Goal: Task Accomplishment & Management: Manage account settings

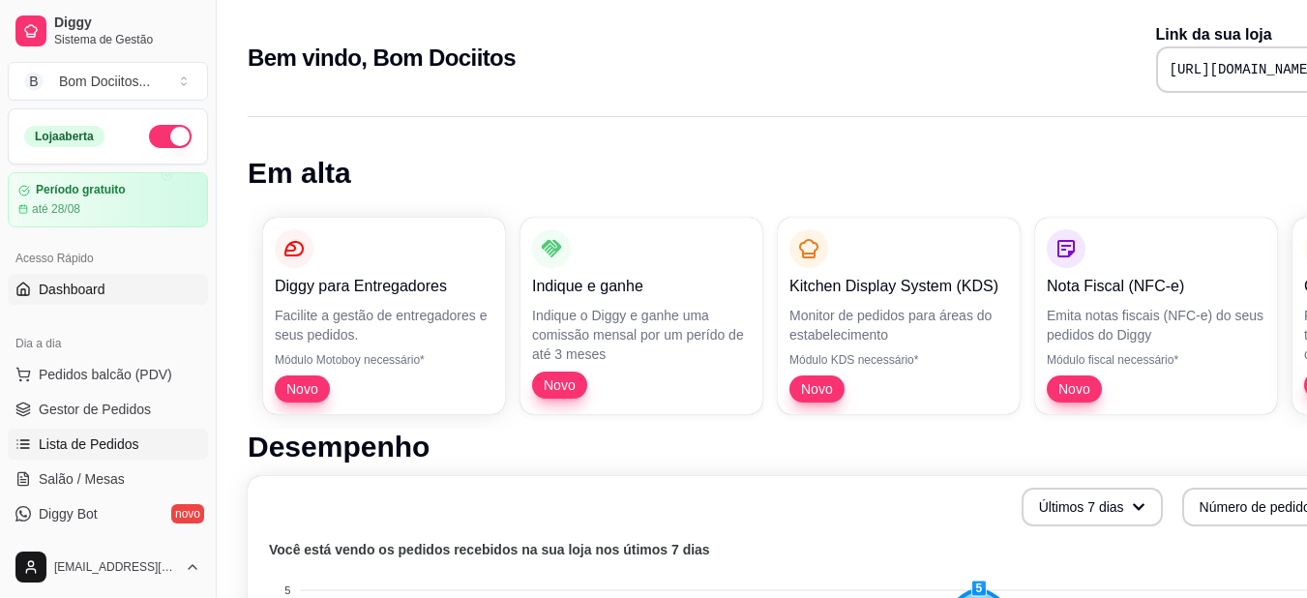
click at [131, 437] on span "Lista de Pedidos" at bounding box center [89, 443] width 101 height 19
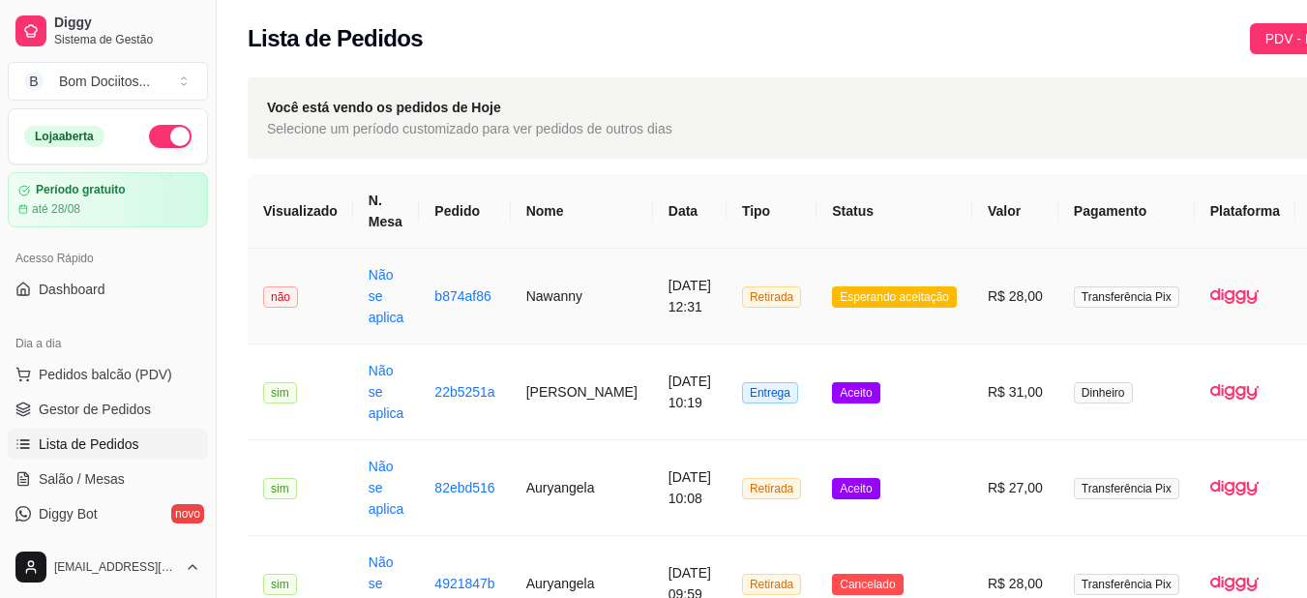
click at [780, 297] on td "Retirada" at bounding box center [772, 297] width 90 height 96
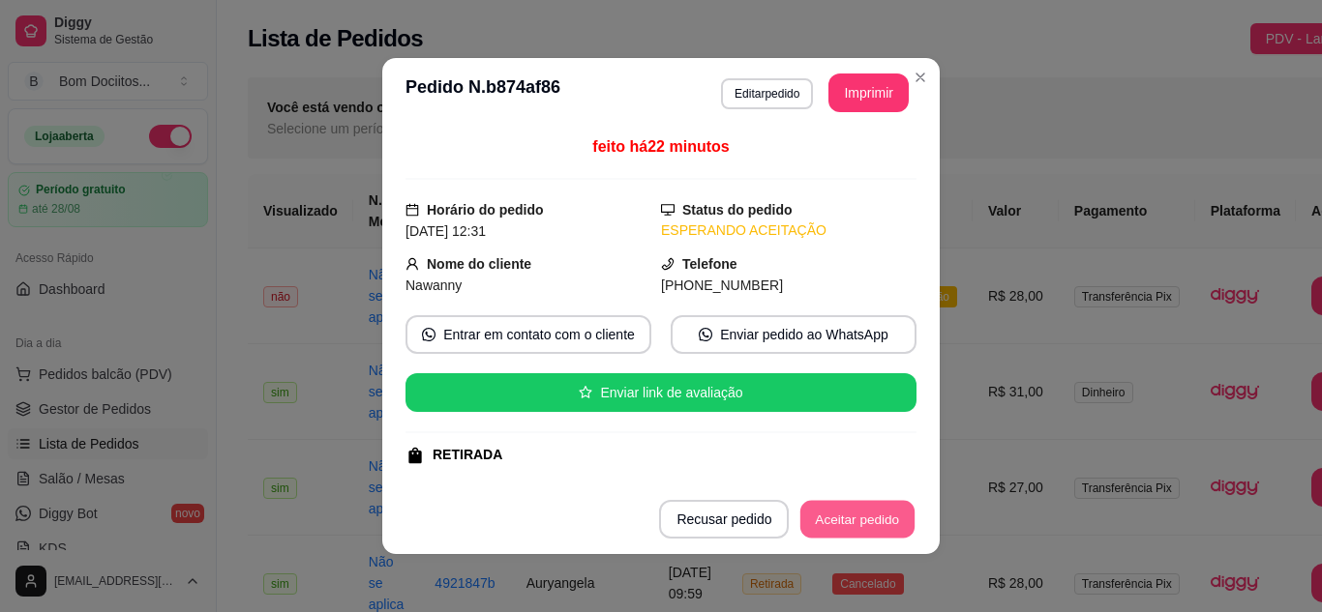
click at [841, 514] on button "Aceitar pedido" at bounding box center [857, 520] width 114 height 38
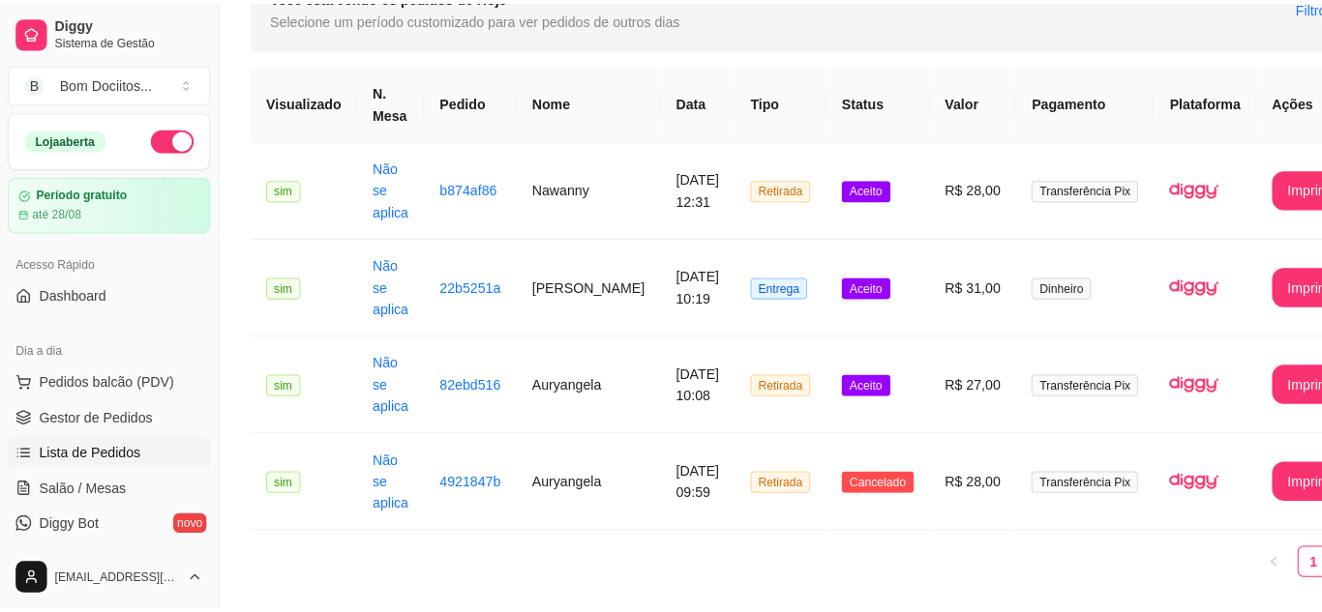
scroll to position [121, 0]
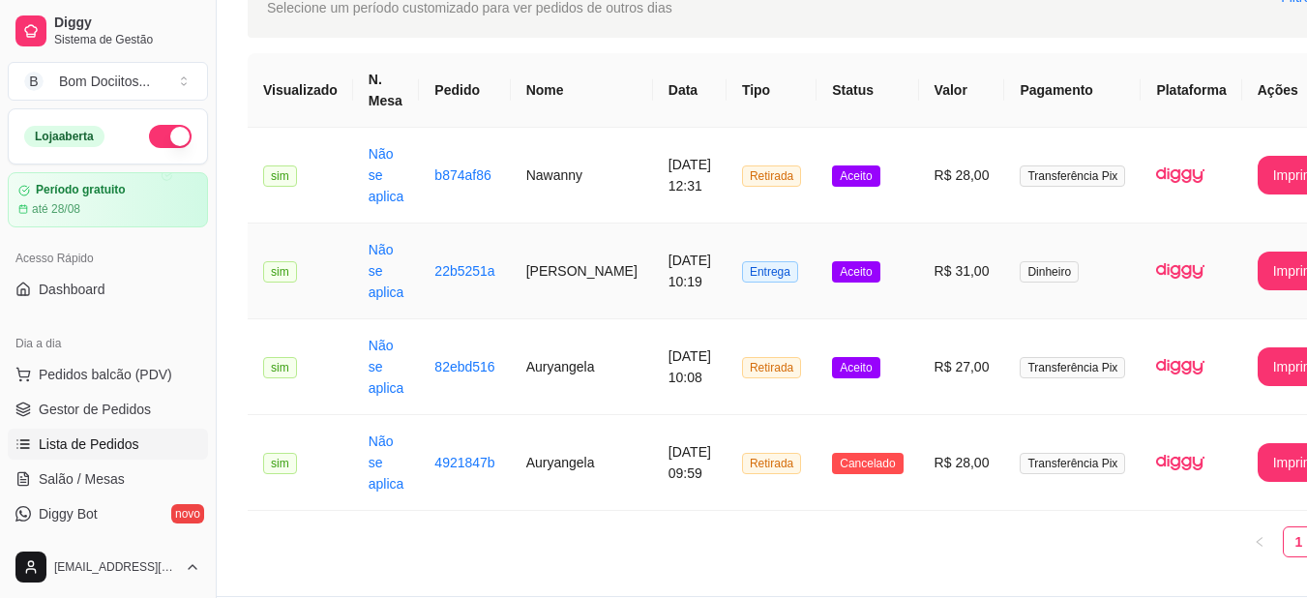
click at [880, 290] on td "Aceito" at bounding box center [868, 271] width 102 height 96
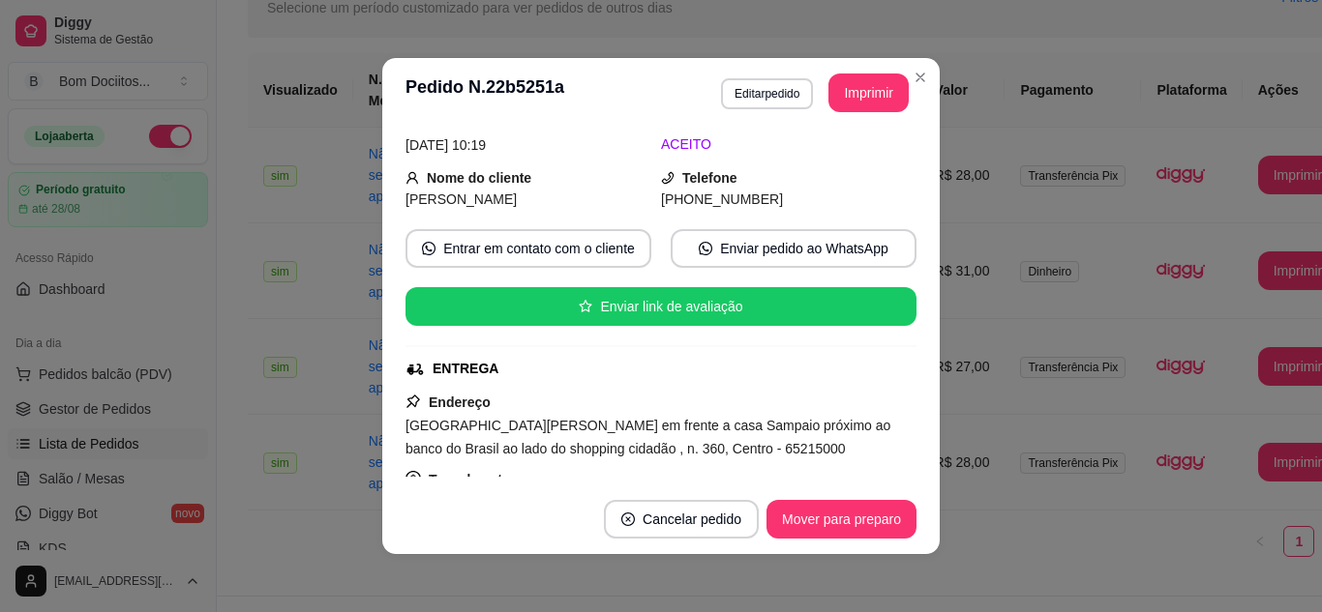
scroll to position [0, 0]
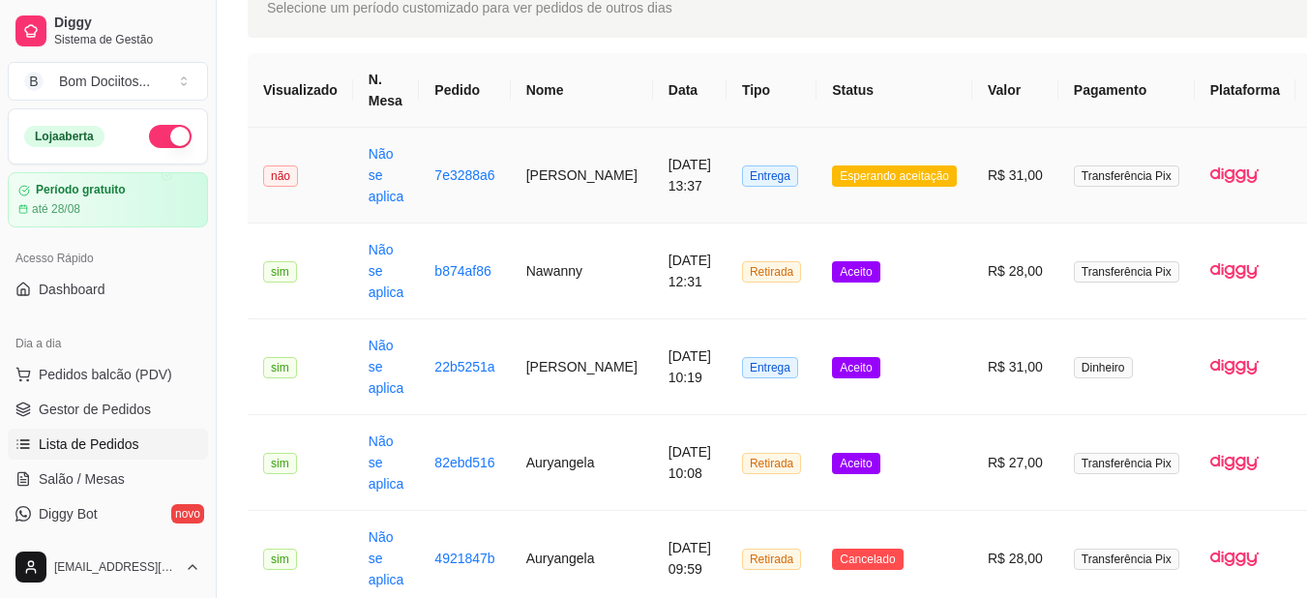
click at [817, 151] on td "Esperando aceitação" at bounding box center [895, 176] width 156 height 96
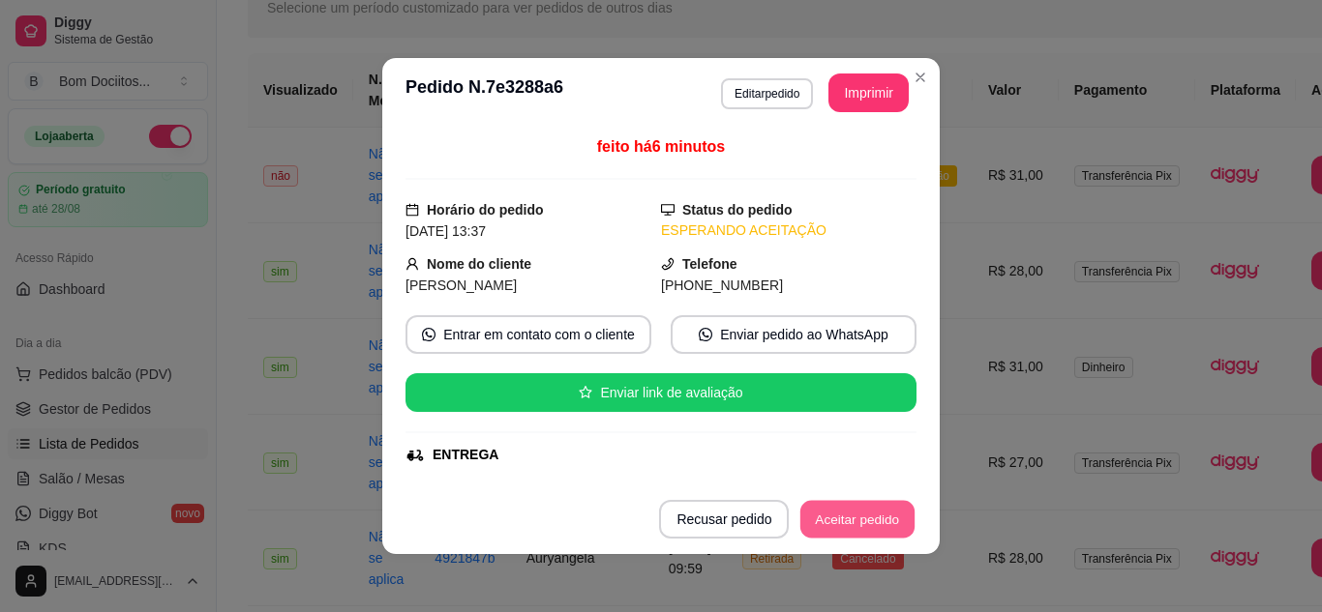
click at [859, 523] on button "Aceitar pedido" at bounding box center [857, 520] width 114 height 38
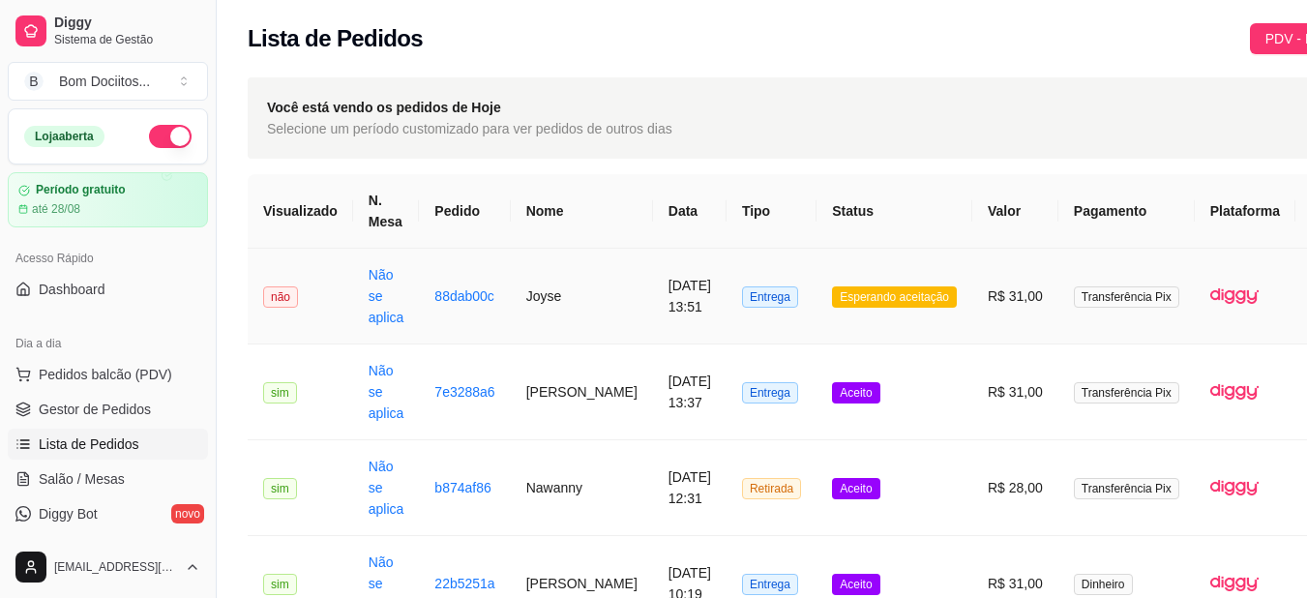
click at [817, 276] on td "Esperando aceitação" at bounding box center [895, 297] width 156 height 96
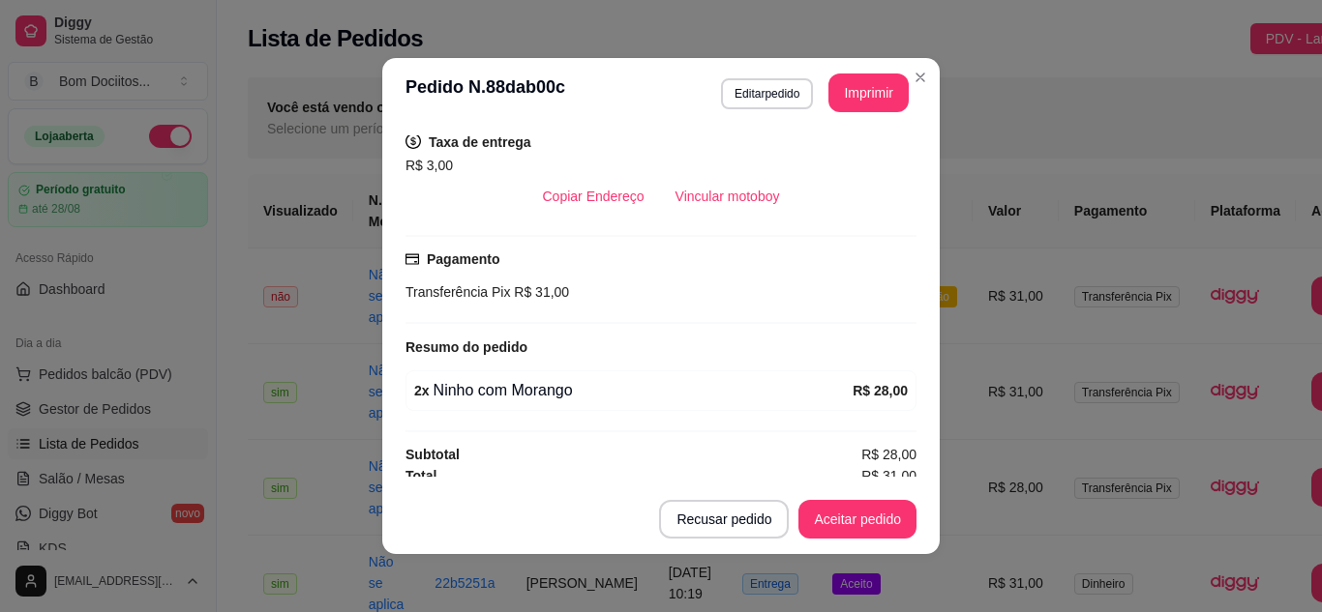
scroll to position [410, 0]
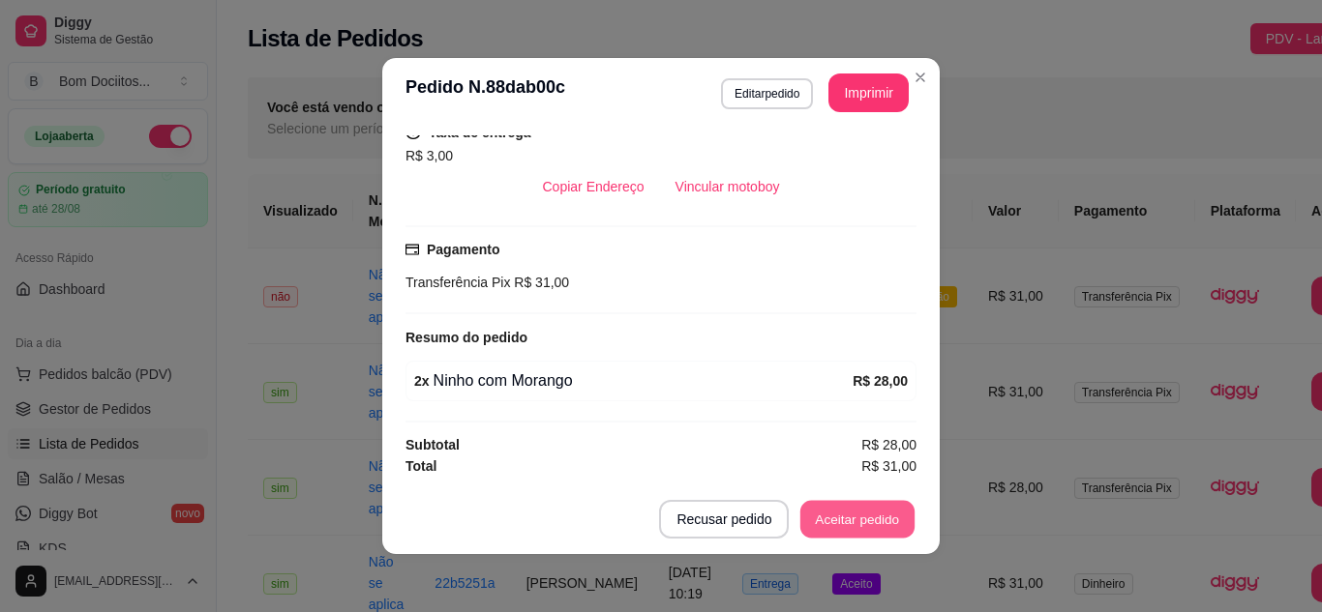
click at [848, 521] on button "Aceitar pedido" at bounding box center [857, 520] width 114 height 38
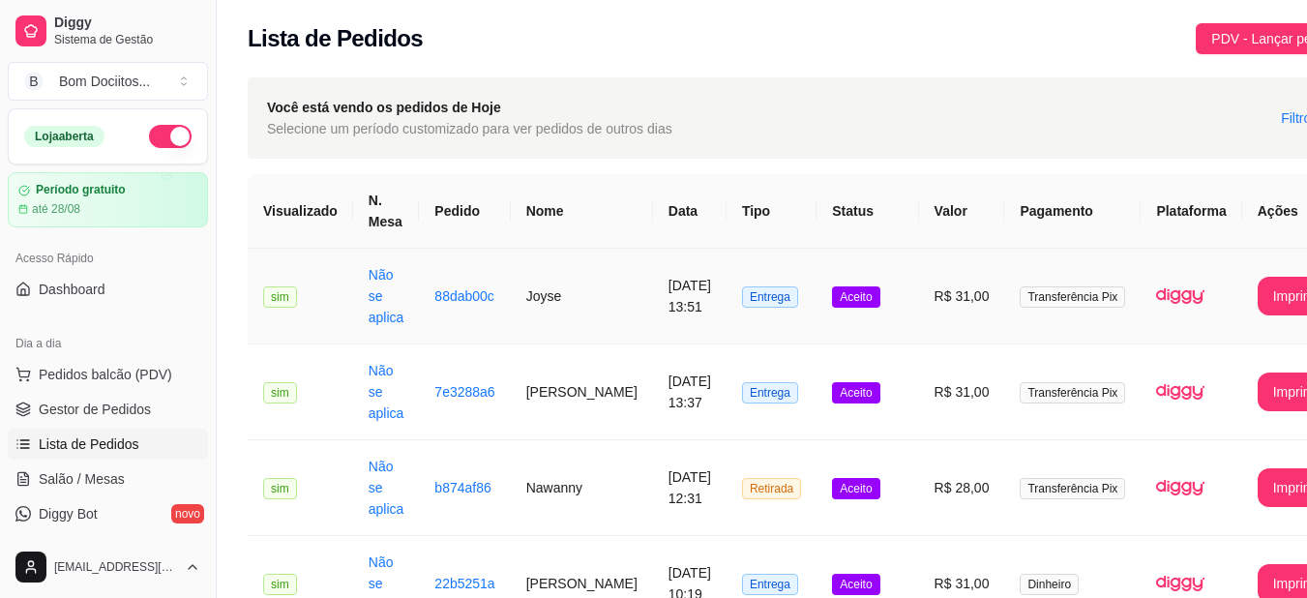
click at [756, 280] on td "Entrega" at bounding box center [772, 297] width 90 height 96
